Goal: Find specific page/section: Find specific page/section

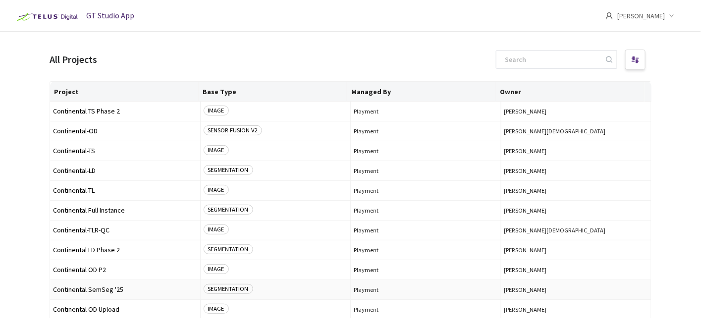
click at [92, 286] on span "Continental SemSeg '25" at bounding box center [125, 289] width 144 height 7
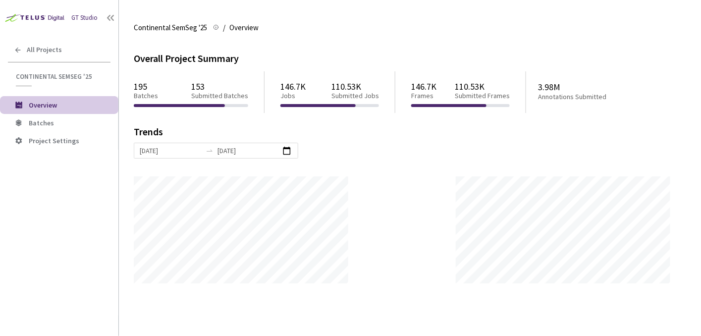
scroll to position [336, 701]
click at [49, 115] on li "Batches" at bounding box center [59, 123] width 118 height 18
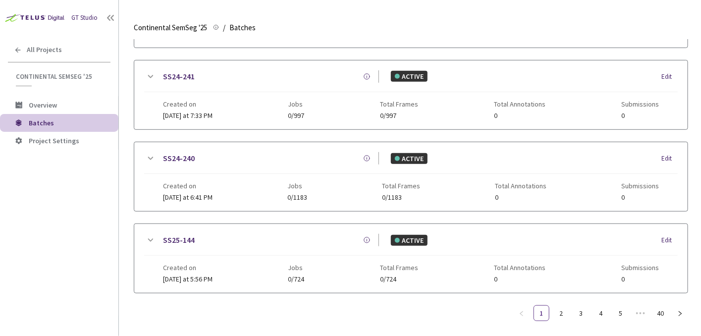
scroll to position [181, 0]
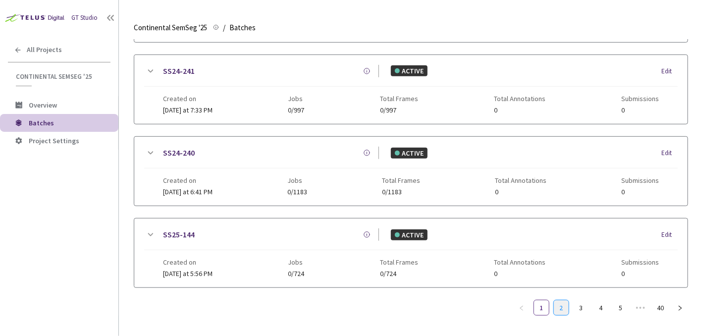
click at [347, 301] on link "2" at bounding box center [561, 307] width 15 height 15
click at [347, 309] on link "1" at bounding box center [541, 307] width 15 height 15
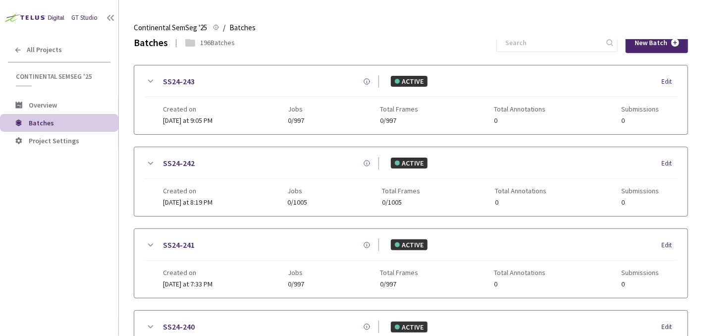
scroll to position [8, 0]
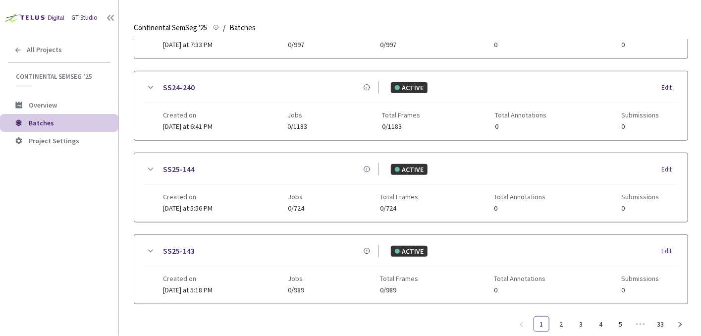
scroll to position [258, 0]
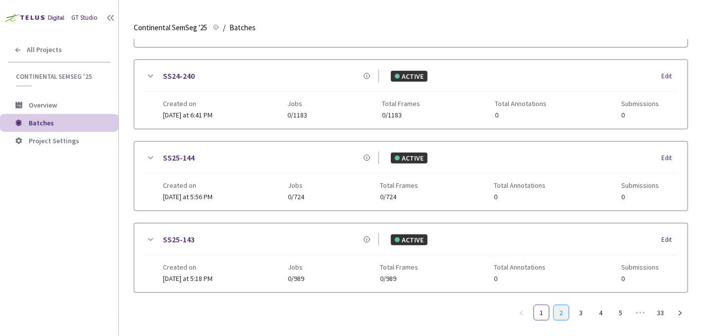
click at [567, 313] on link "2" at bounding box center [561, 312] width 15 height 15
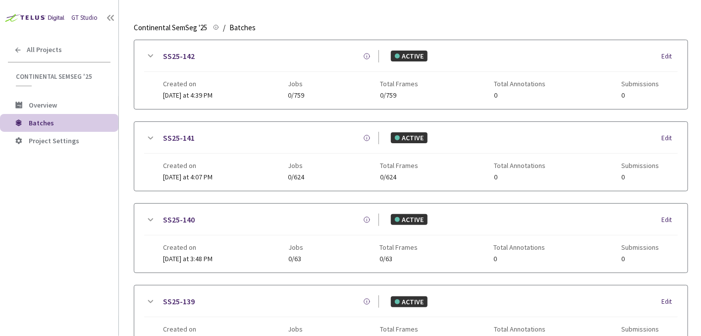
scroll to position [21, 0]
